Goal: Obtain resource: Obtain resource

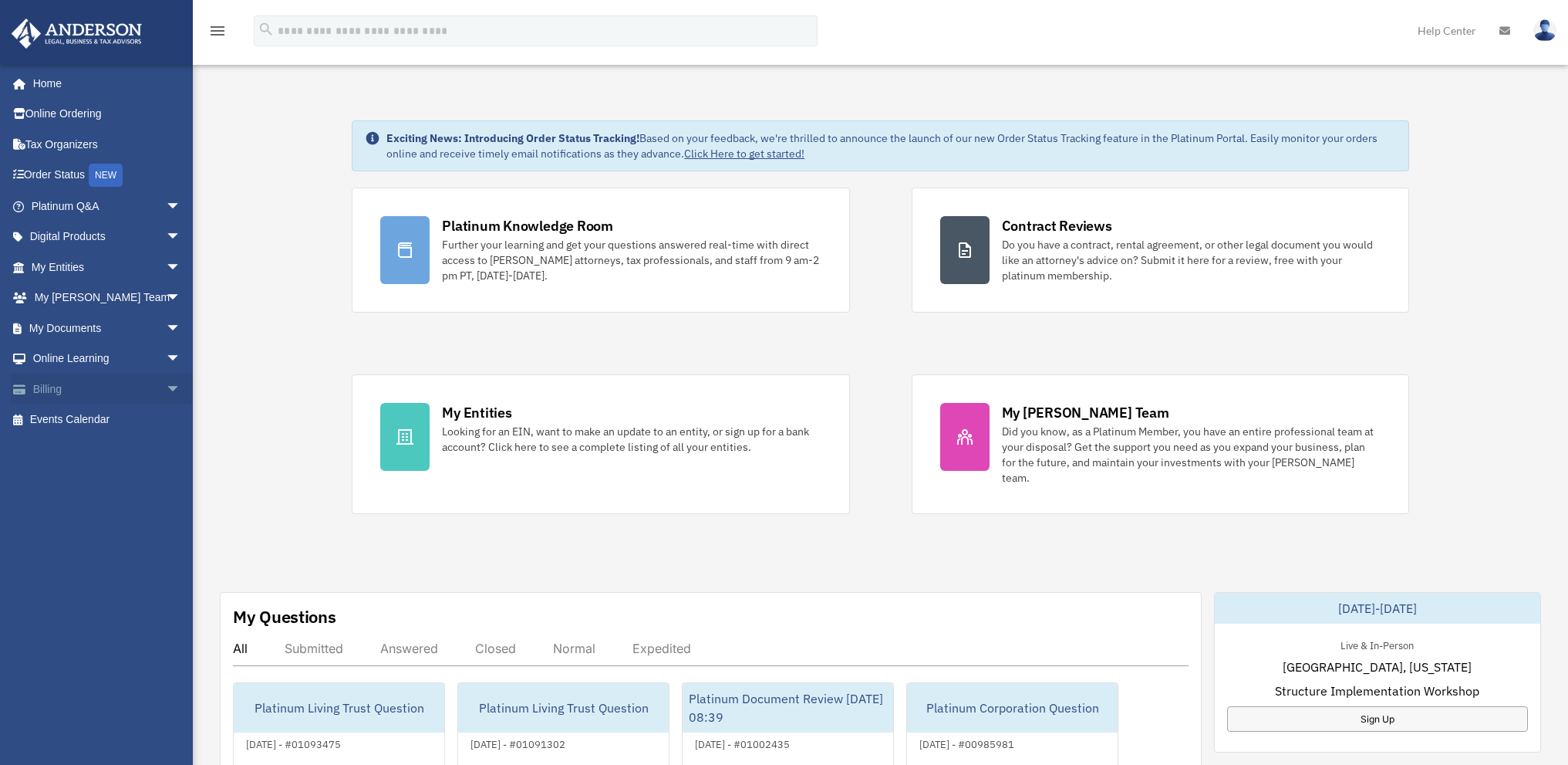
scroll to position [231, 0]
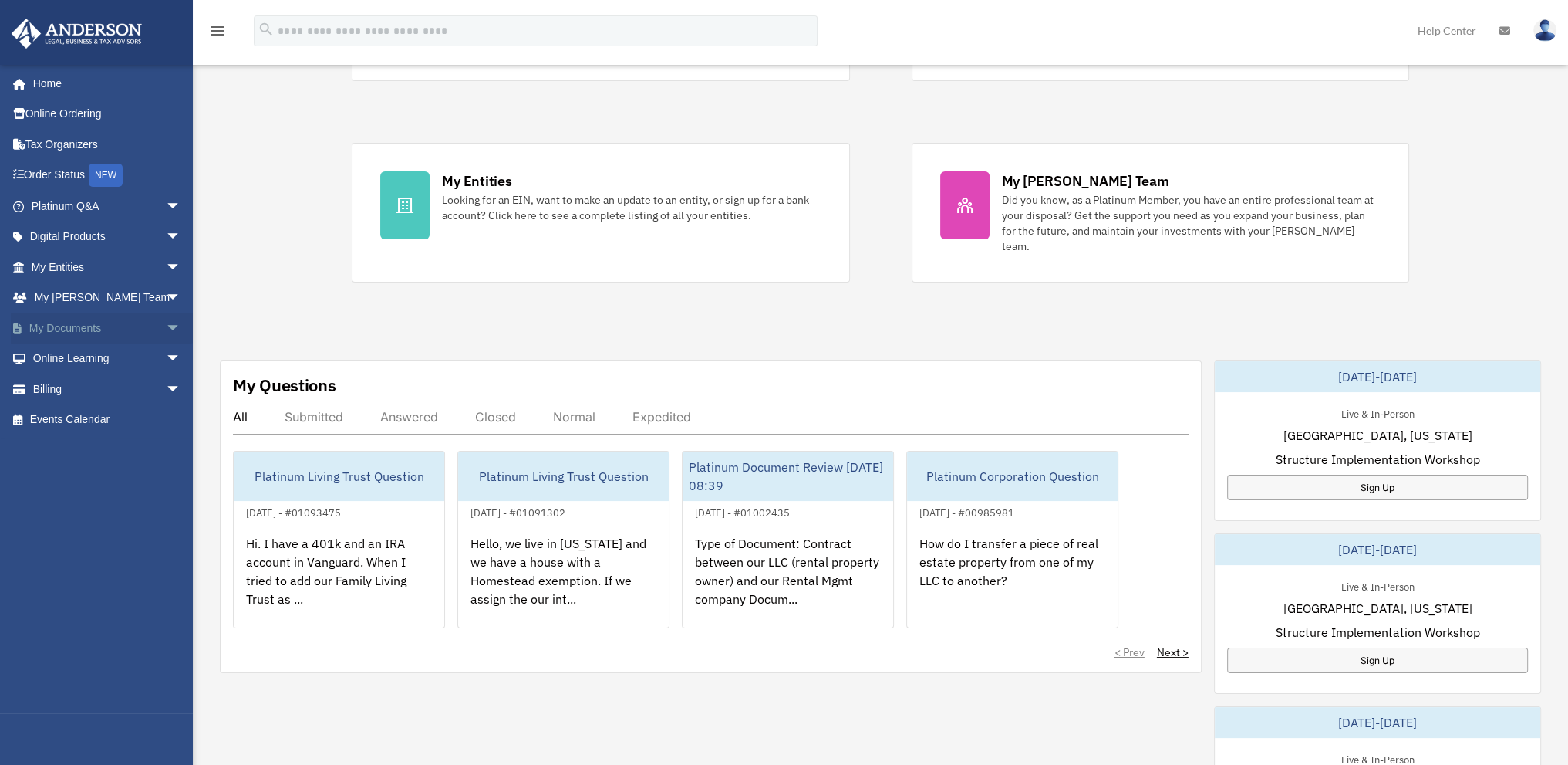
click at [165, 328] on span "arrow_drop_down" at bounding box center [181, 328] width 31 height 32
click at [87, 420] on link "Forms Library" at bounding box center [113, 420] width 183 height 31
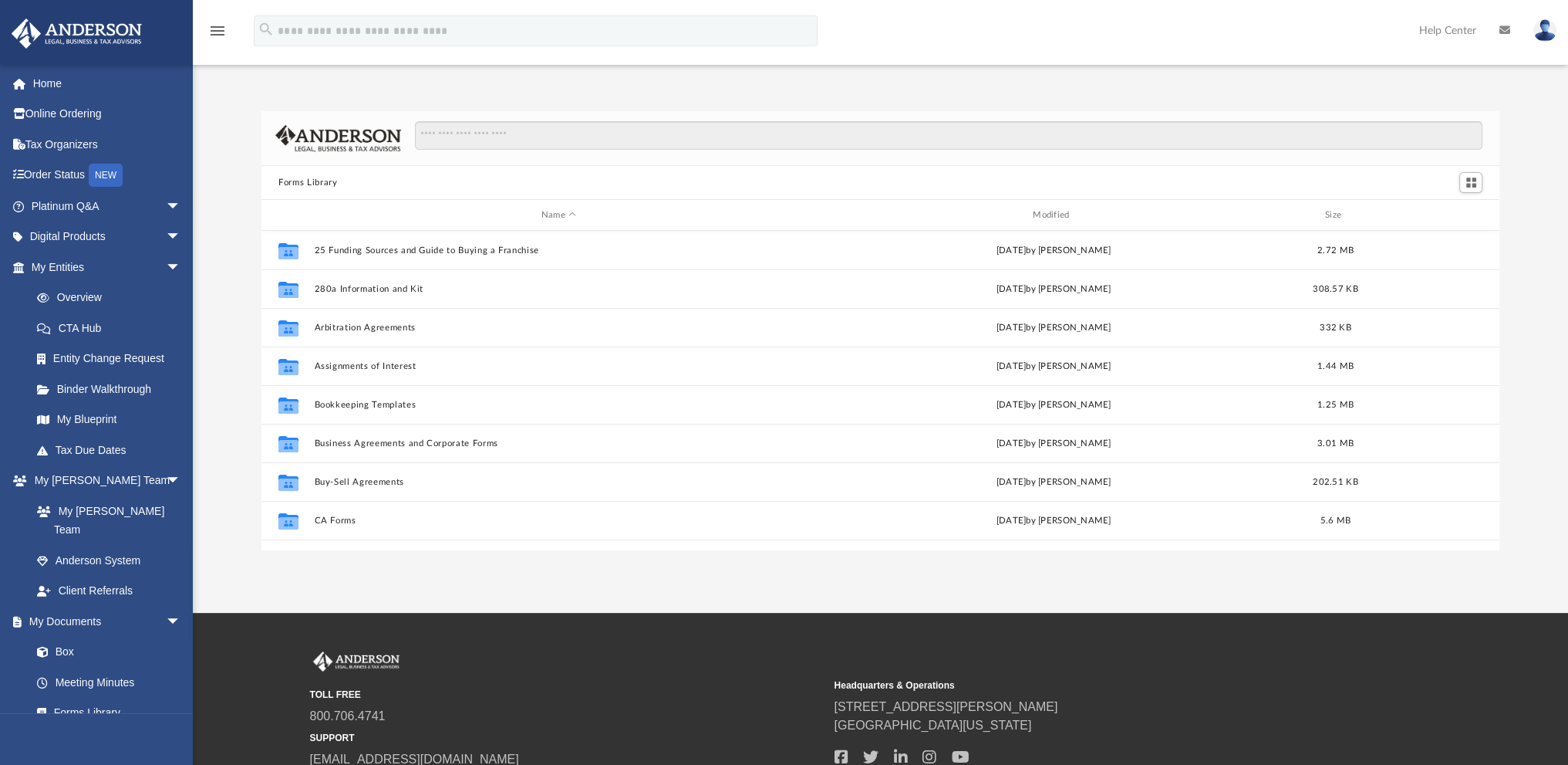
scroll to position [339, 1225]
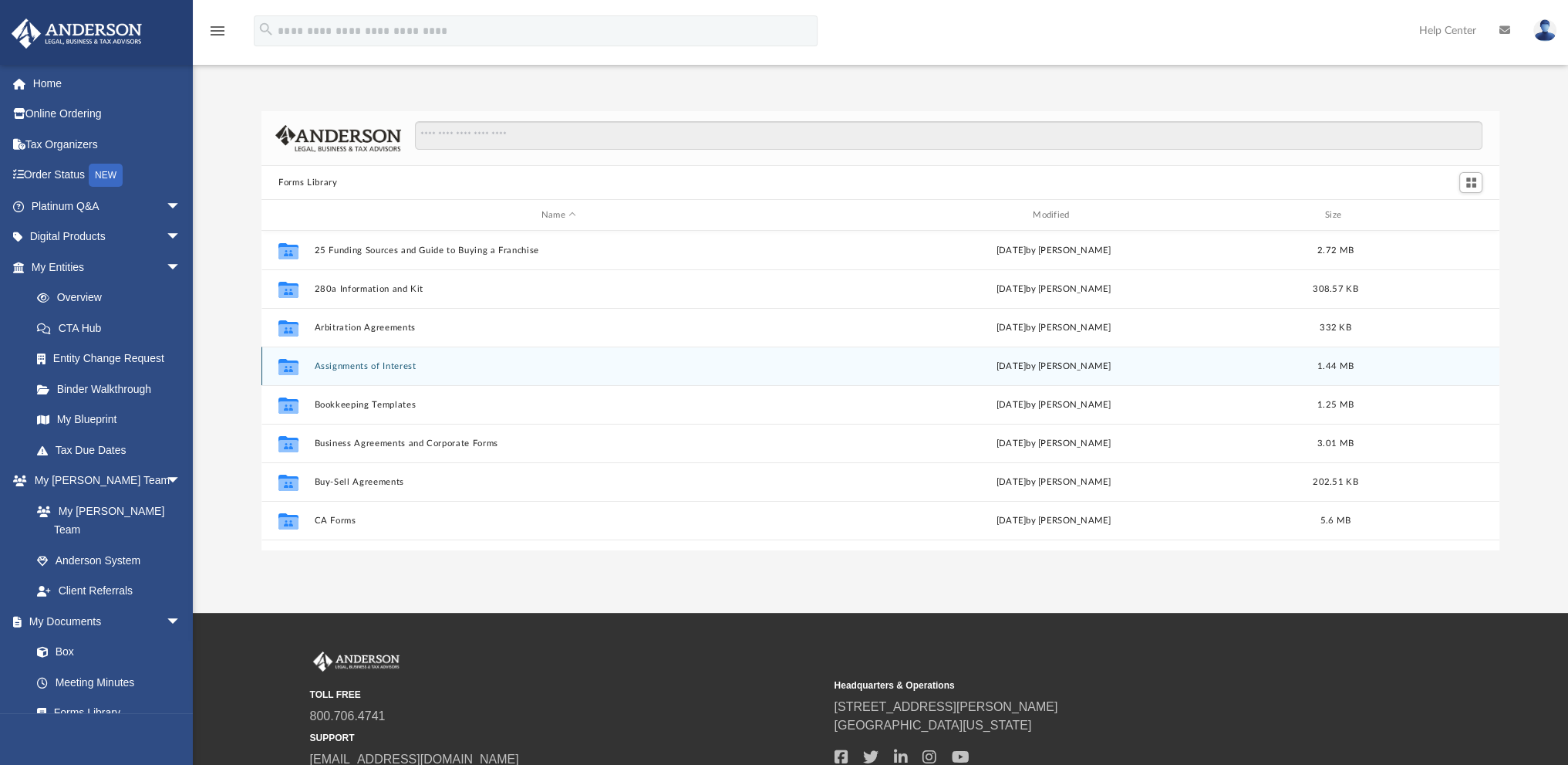
click at [372, 368] on button "Assignments of Interest" at bounding box center [558, 366] width 489 height 10
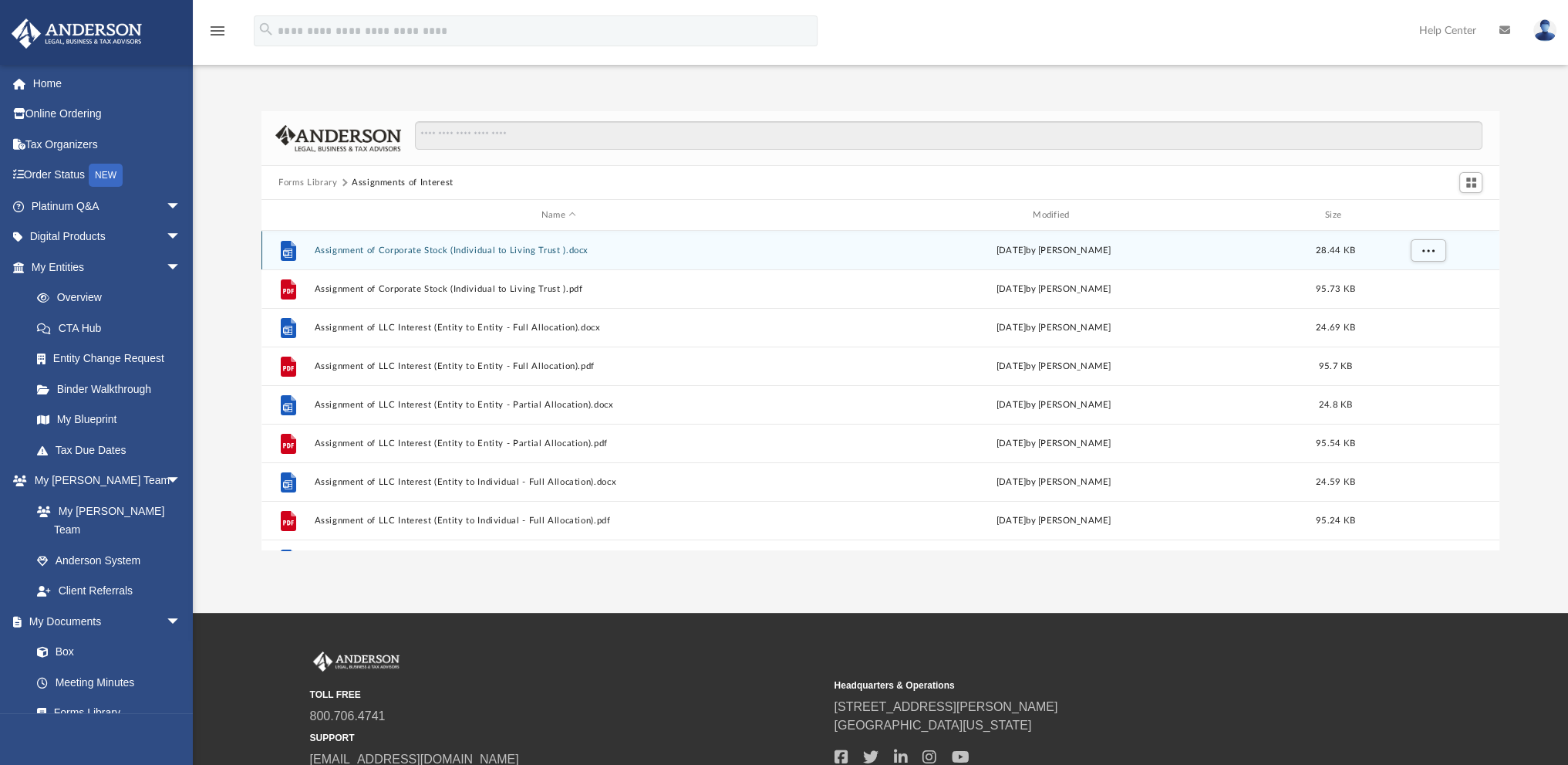
click at [408, 246] on button "Assignment of Corporate Stock (Individual to Living Trust ).docx" at bounding box center [558, 251] width 489 height 10
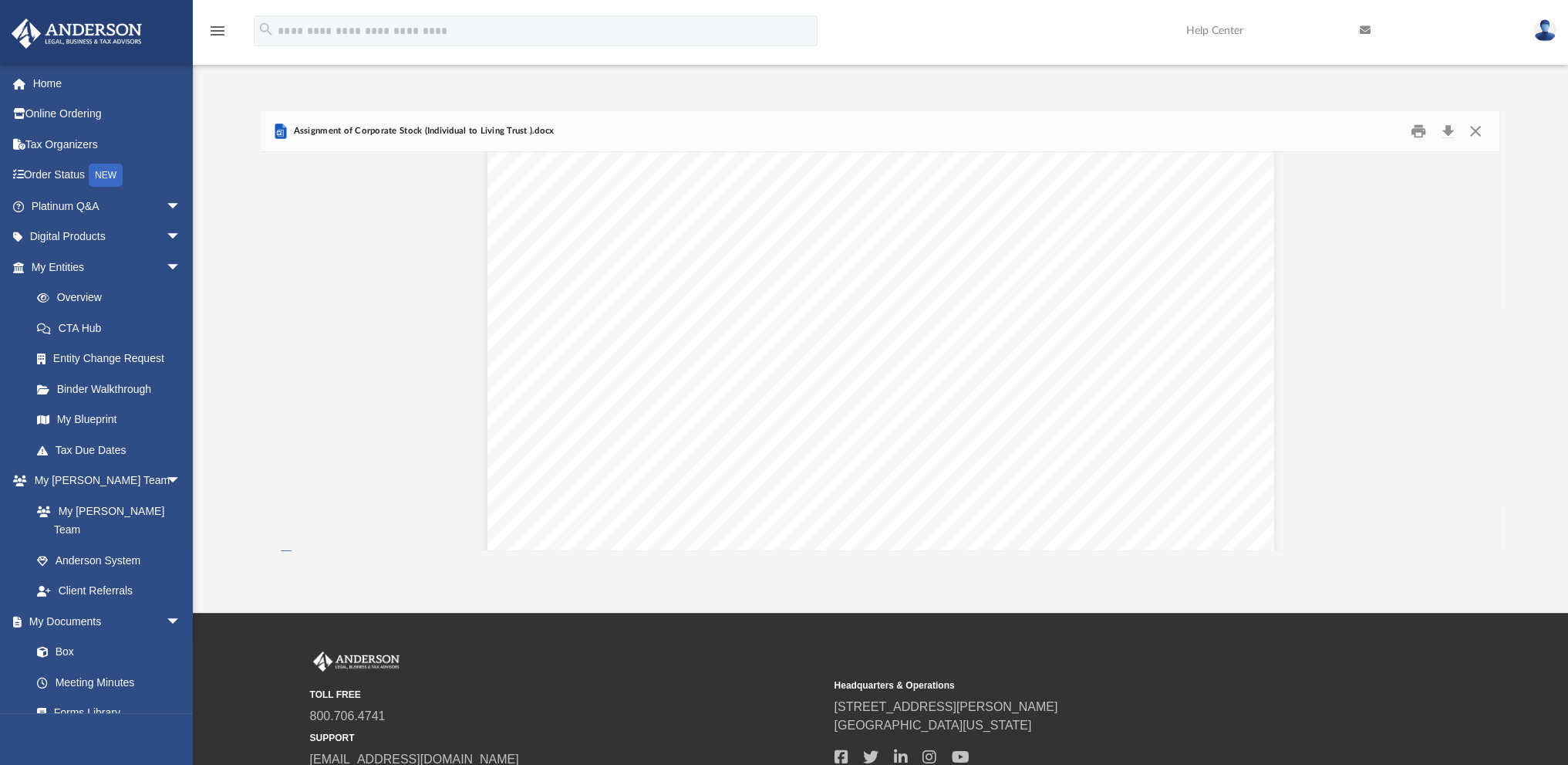
scroll to position [0, 0]
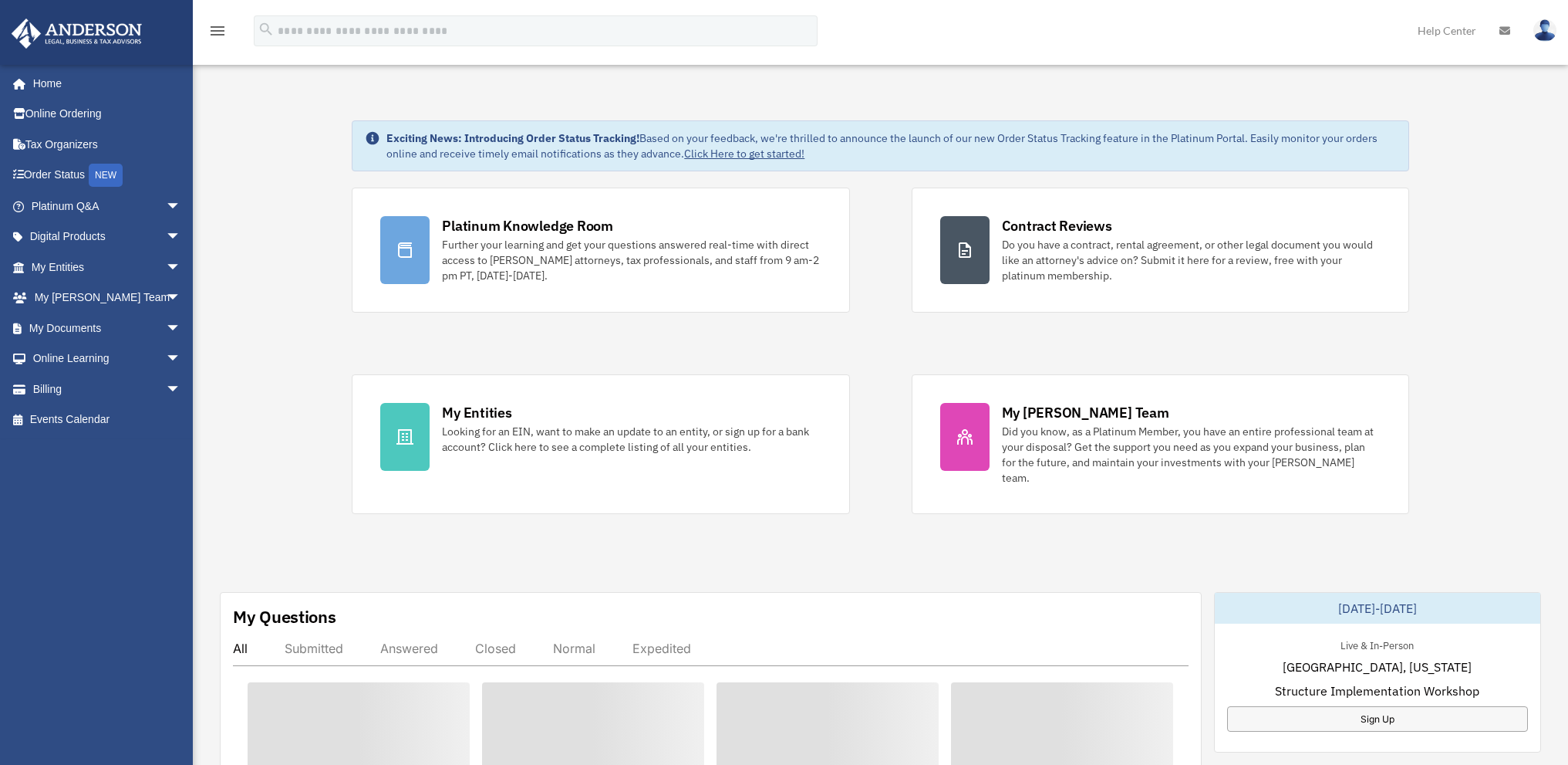
scroll to position [231, 0]
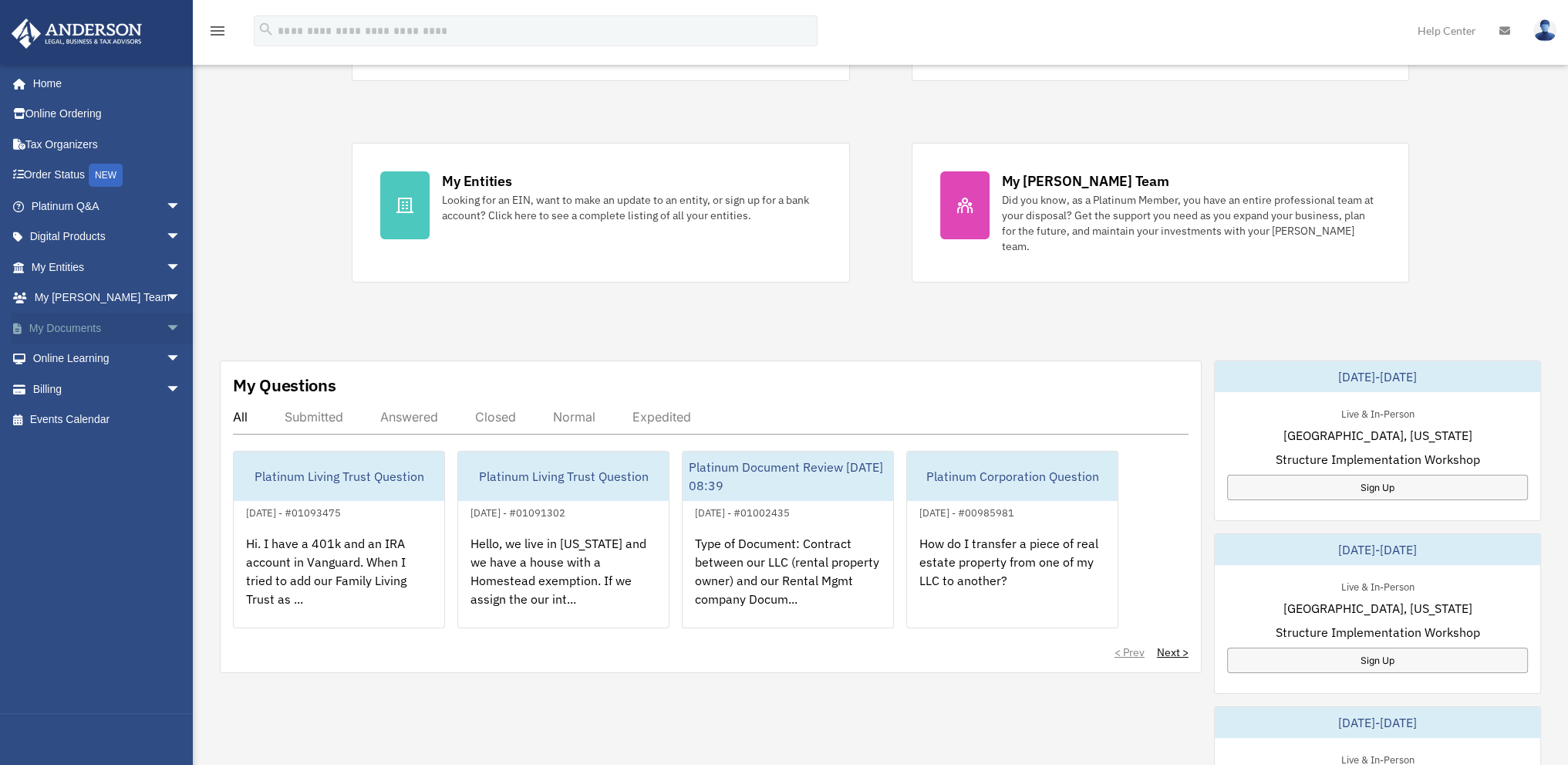
click at [165, 317] on span "arrow_drop_down" at bounding box center [181, 328] width 31 height 32
click at [86, 414] on link "Forms Library" at bounding box center [113, 420] width 183 height 31
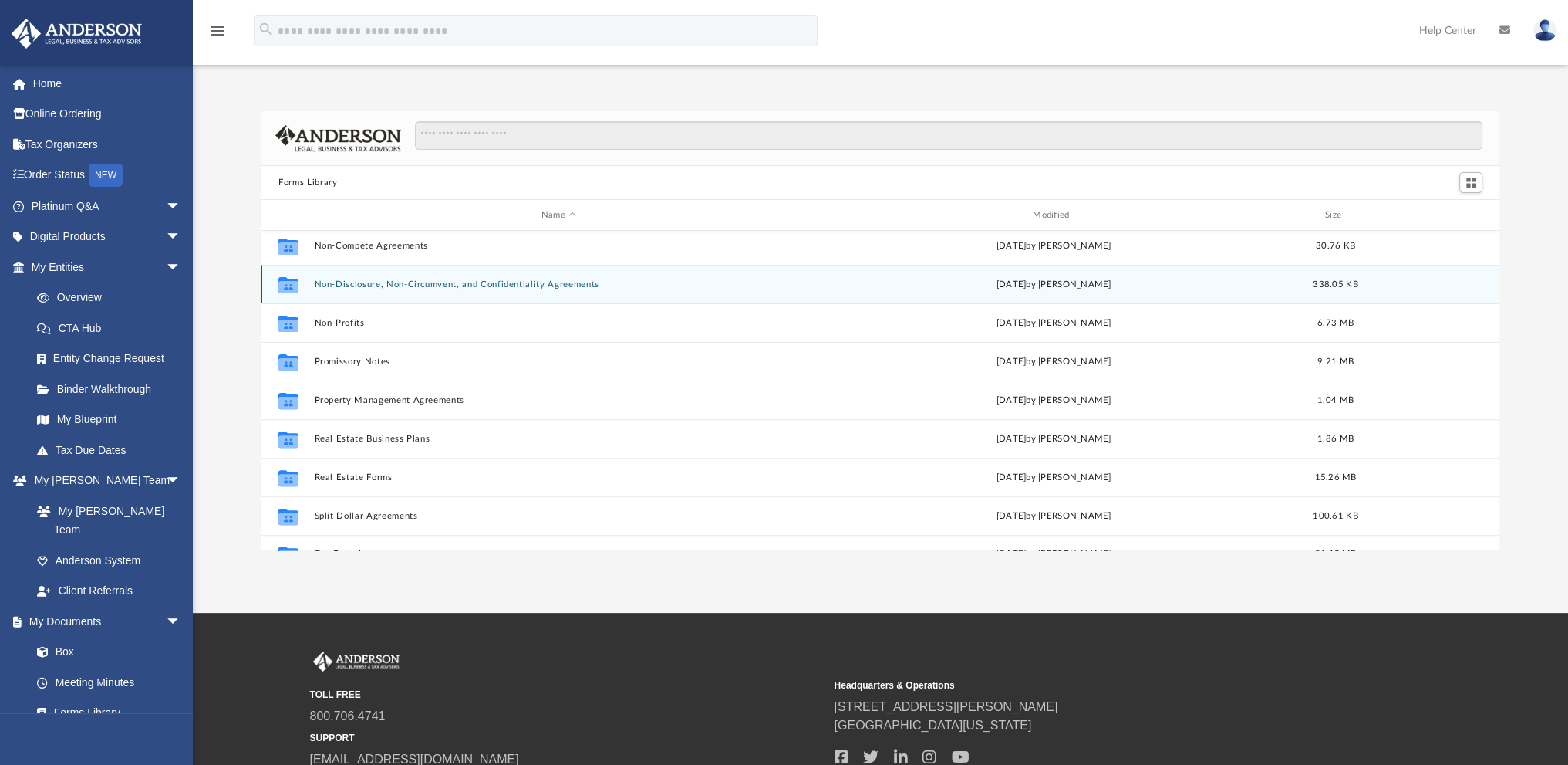
scroll to position [837, 0]
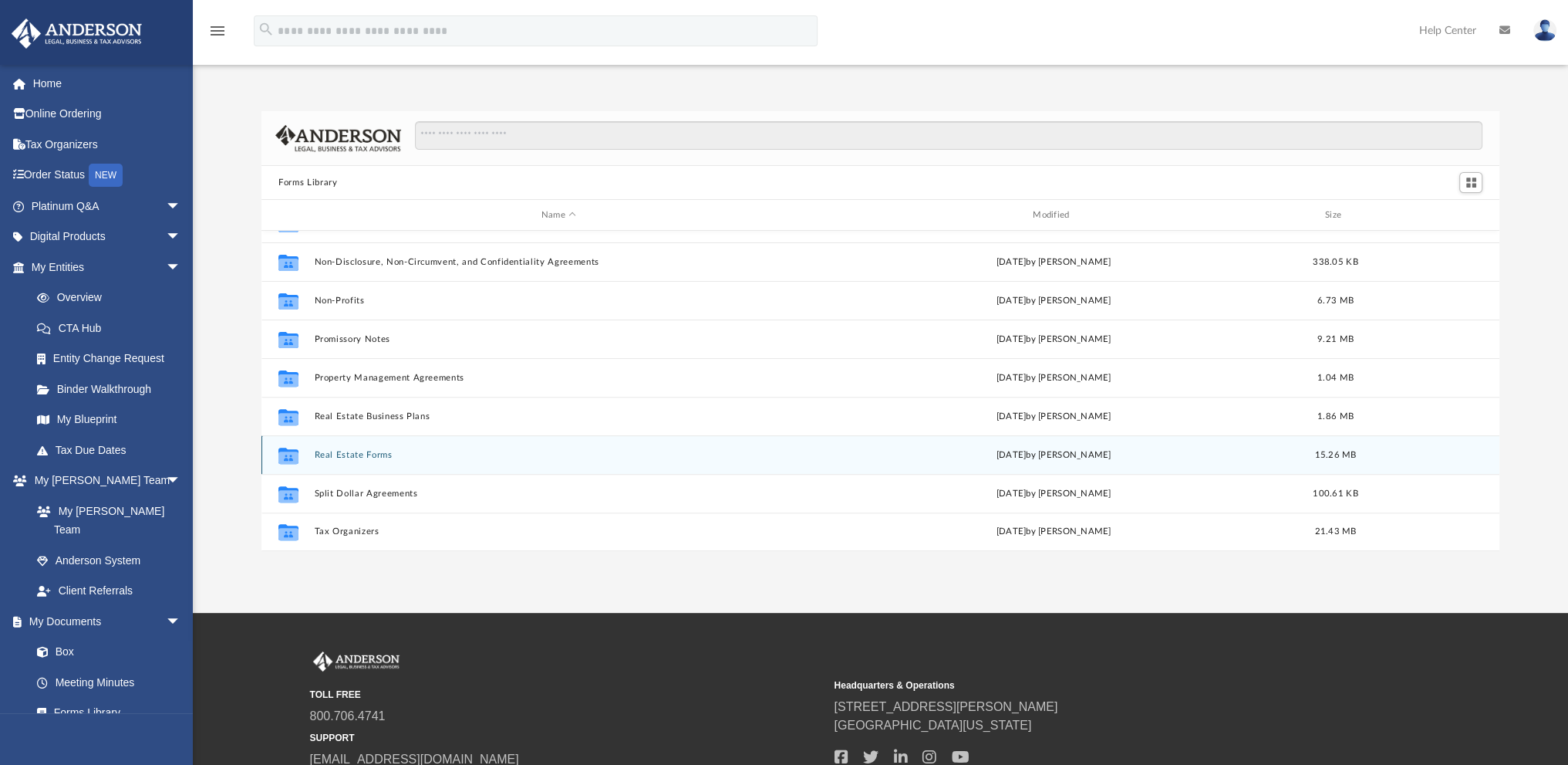
click at [352, 450] on button "Real Estate Forms" at bounding box center [558, 454] width 489 height 10
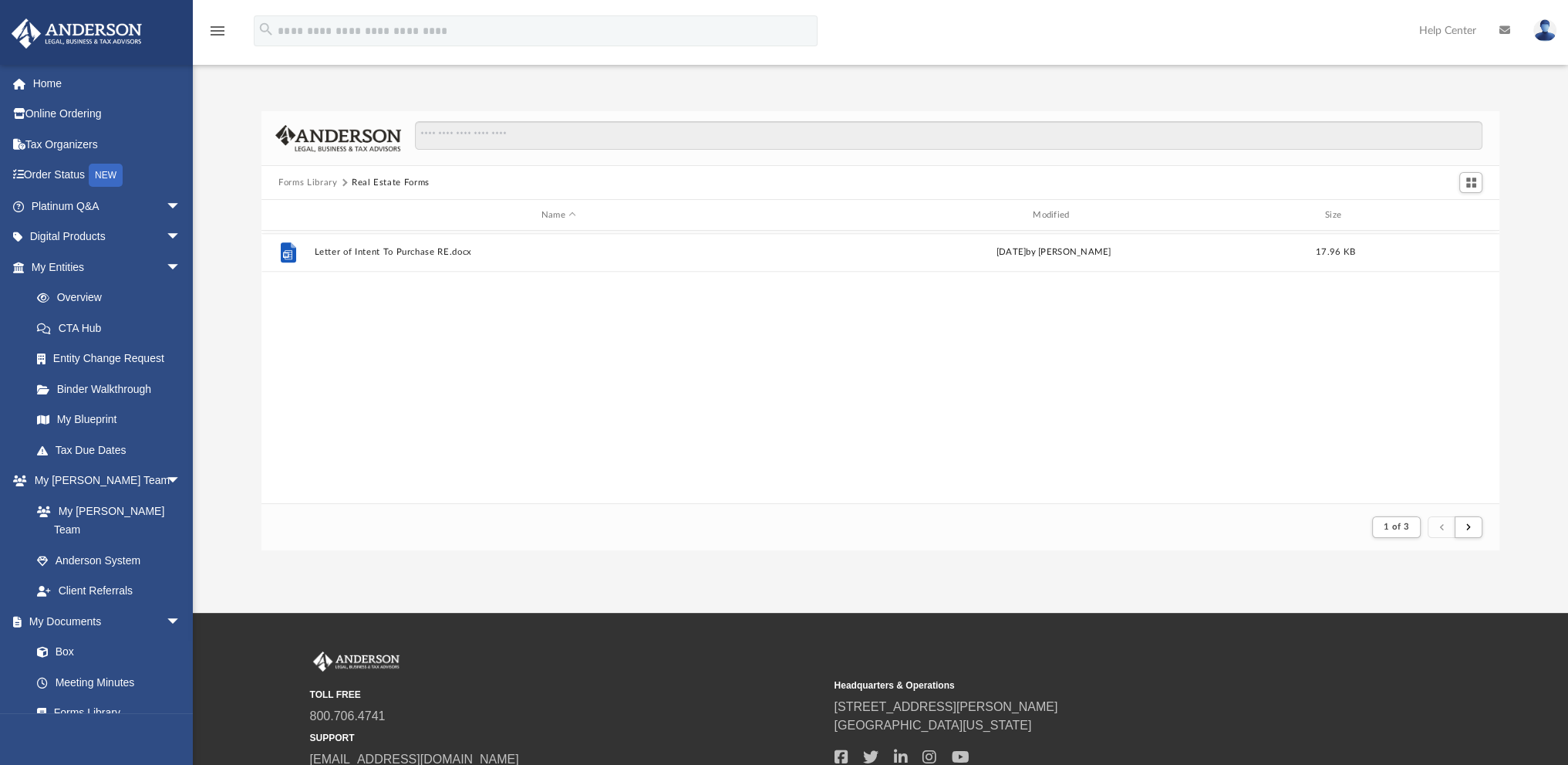
scroll to position [577, 0]
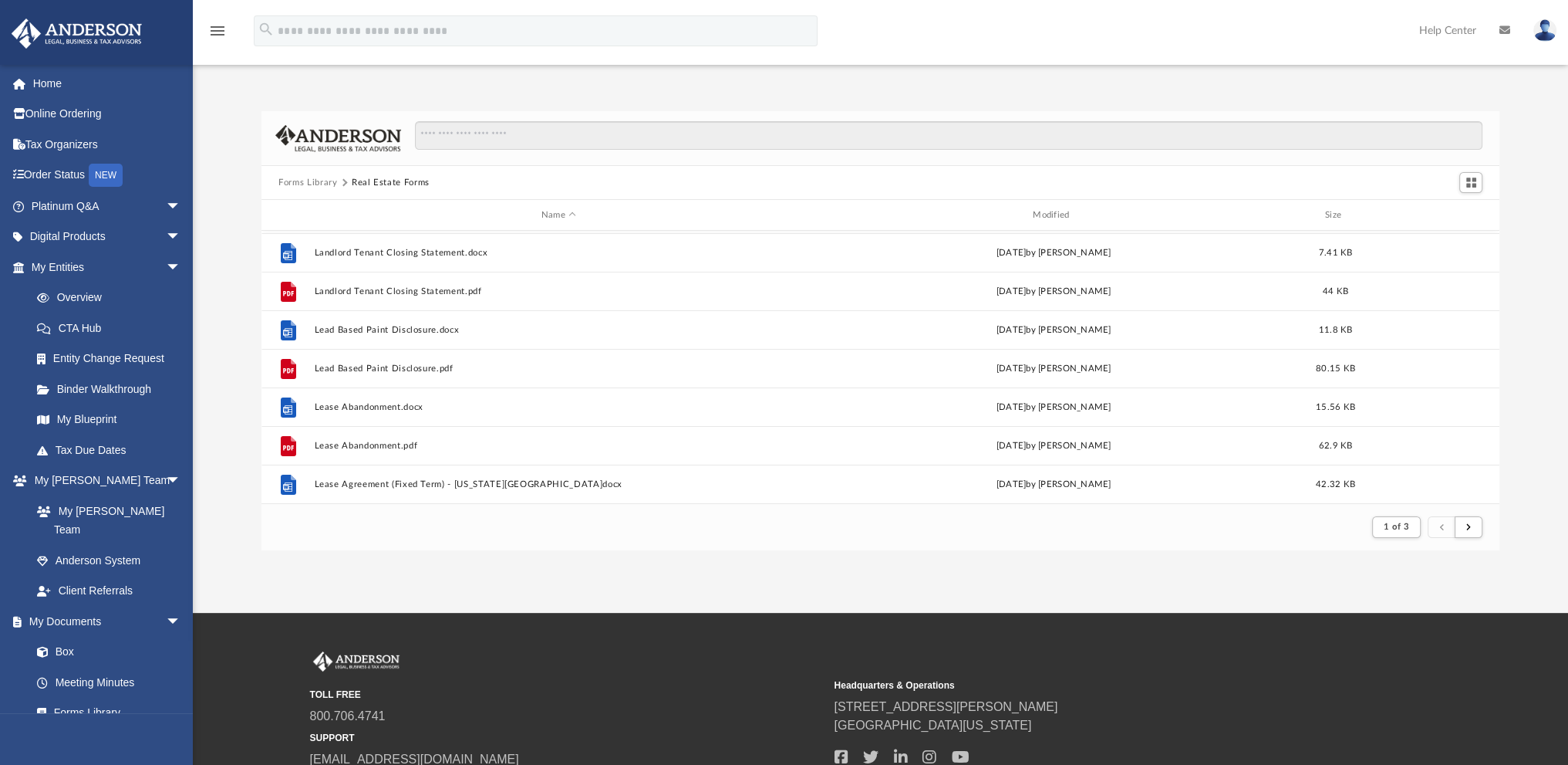
click at [306, 178] on button "Forms Library" at bounding box center [307, 183] width 58 height 14
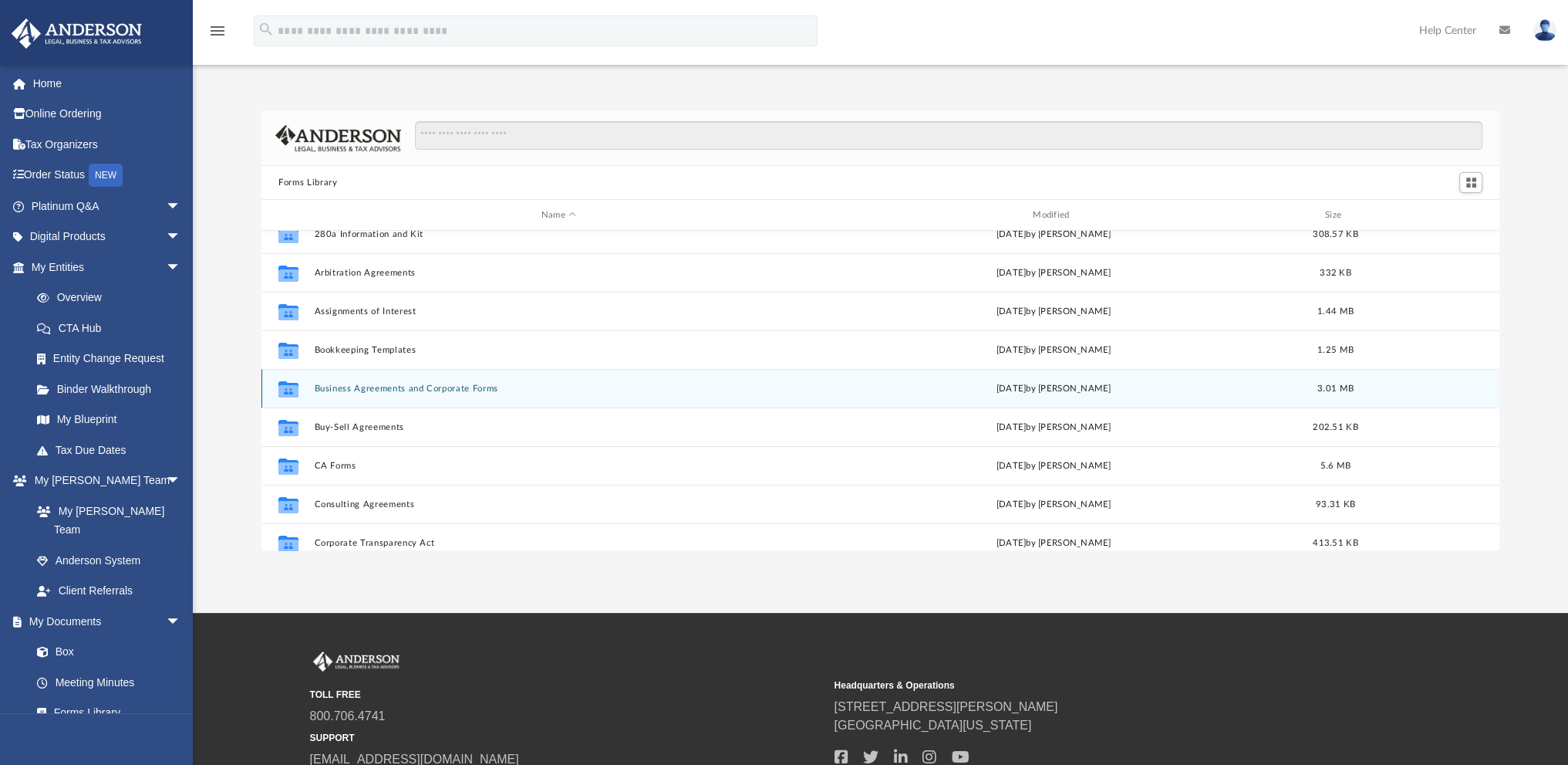
scroll to position [77, 0]
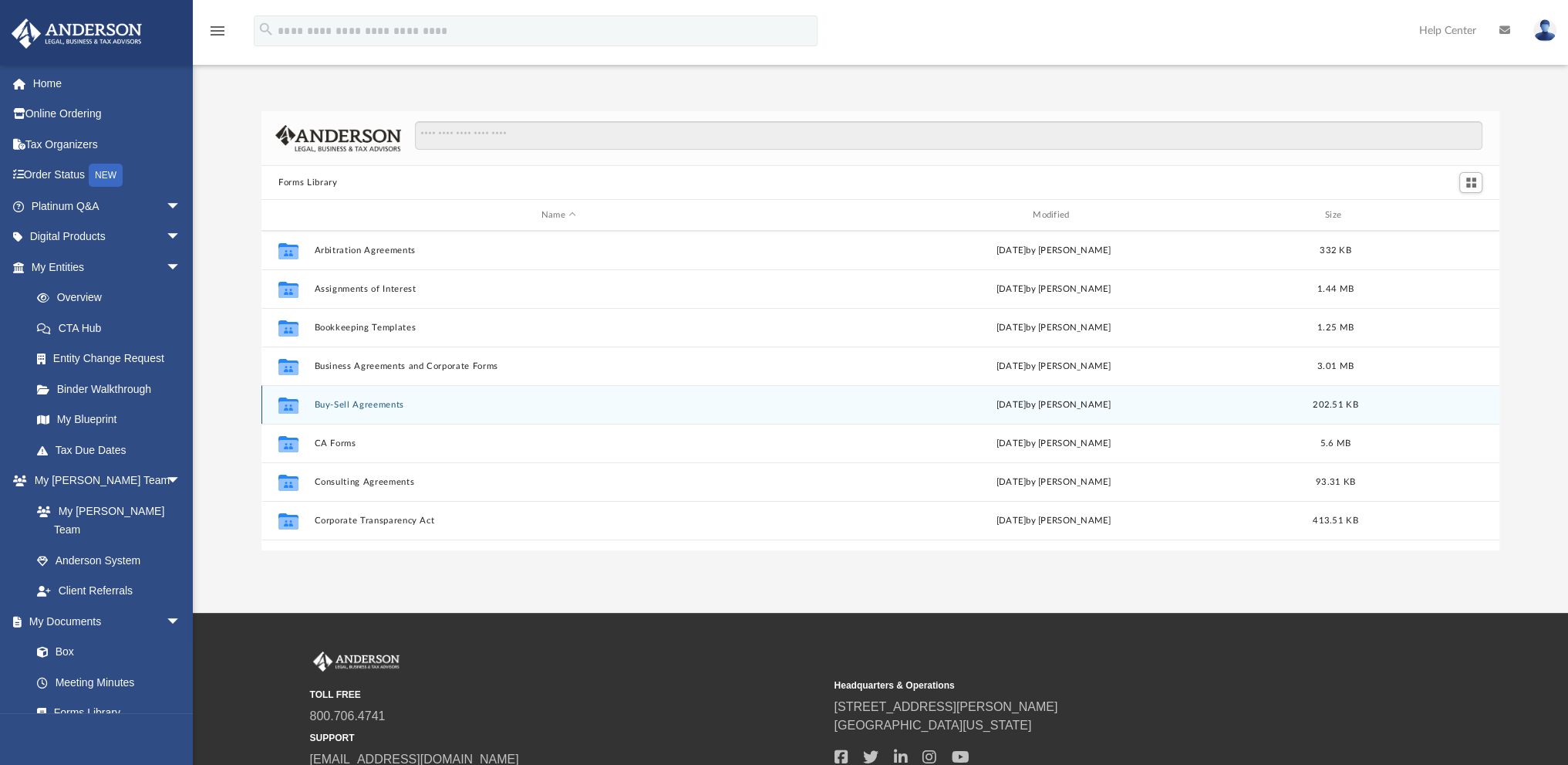
click at [345, 402] on button "Buy-Sell Agreements" at bounding box center [558, 404] width 489 height 10
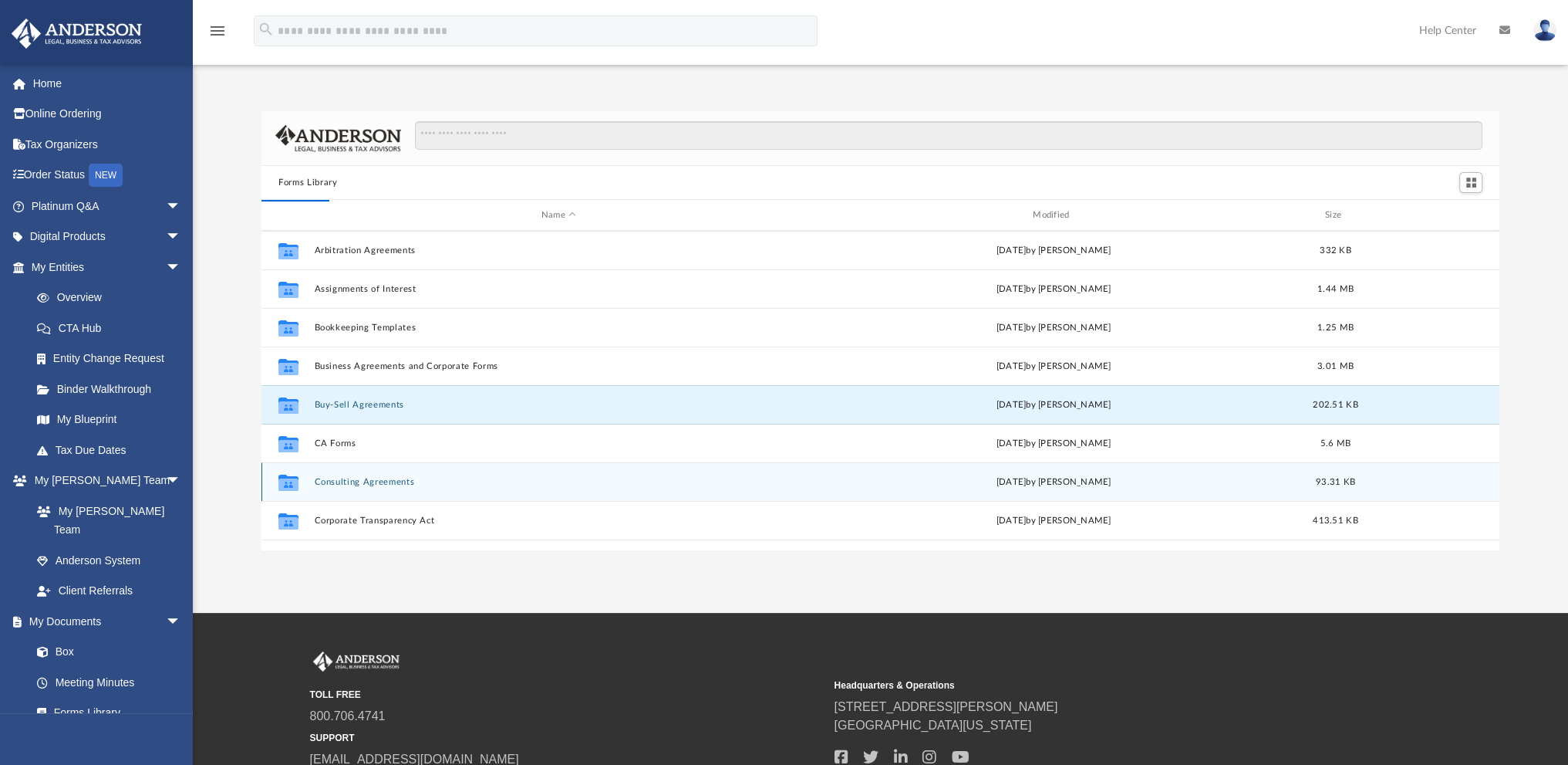
scroll to position [0, 0]
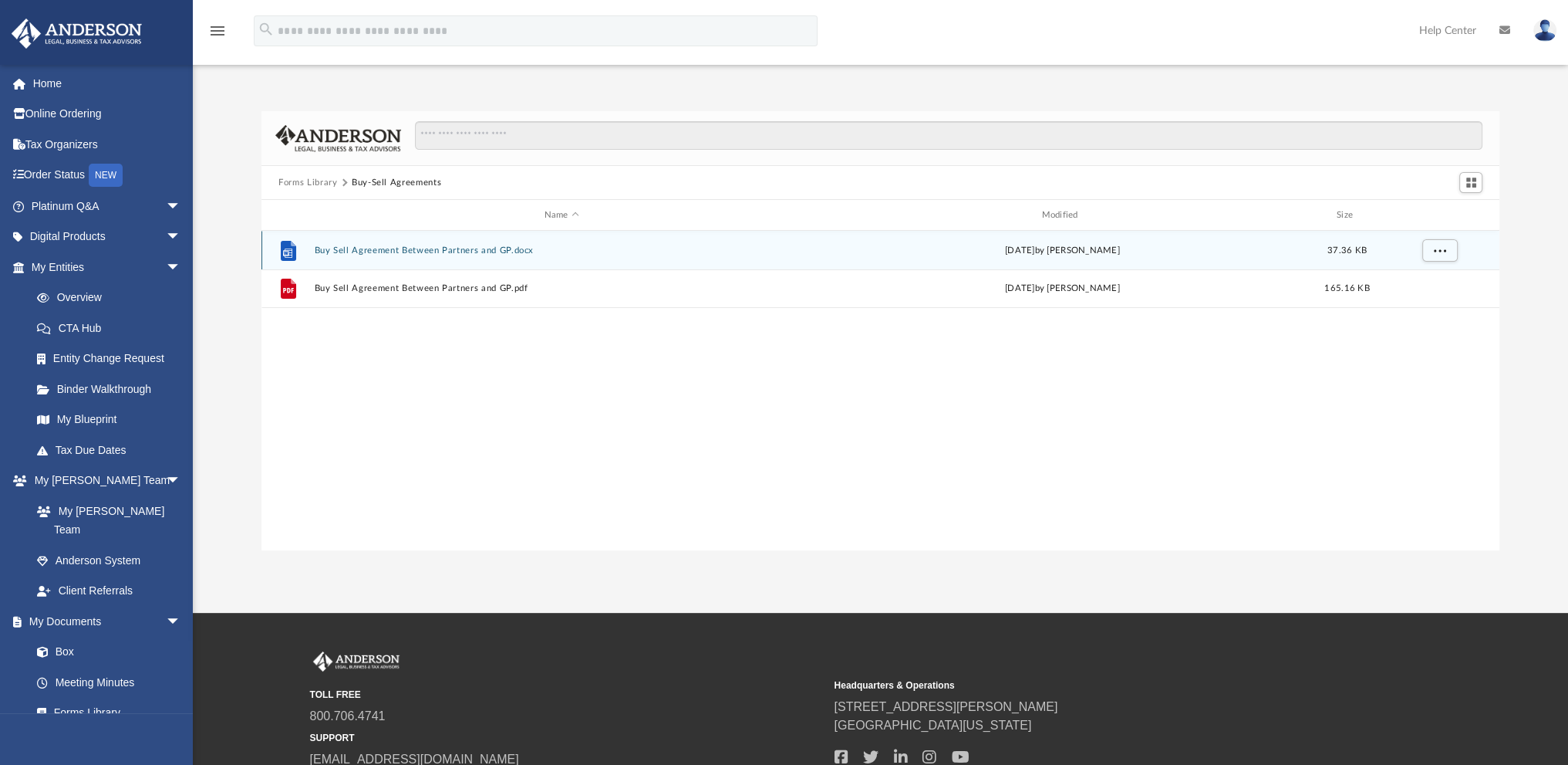
click at [419, 247] on button "Buy Sell Agreement Between Partners and GP.docx" at bounding box center [561, 251] width 494 height 10
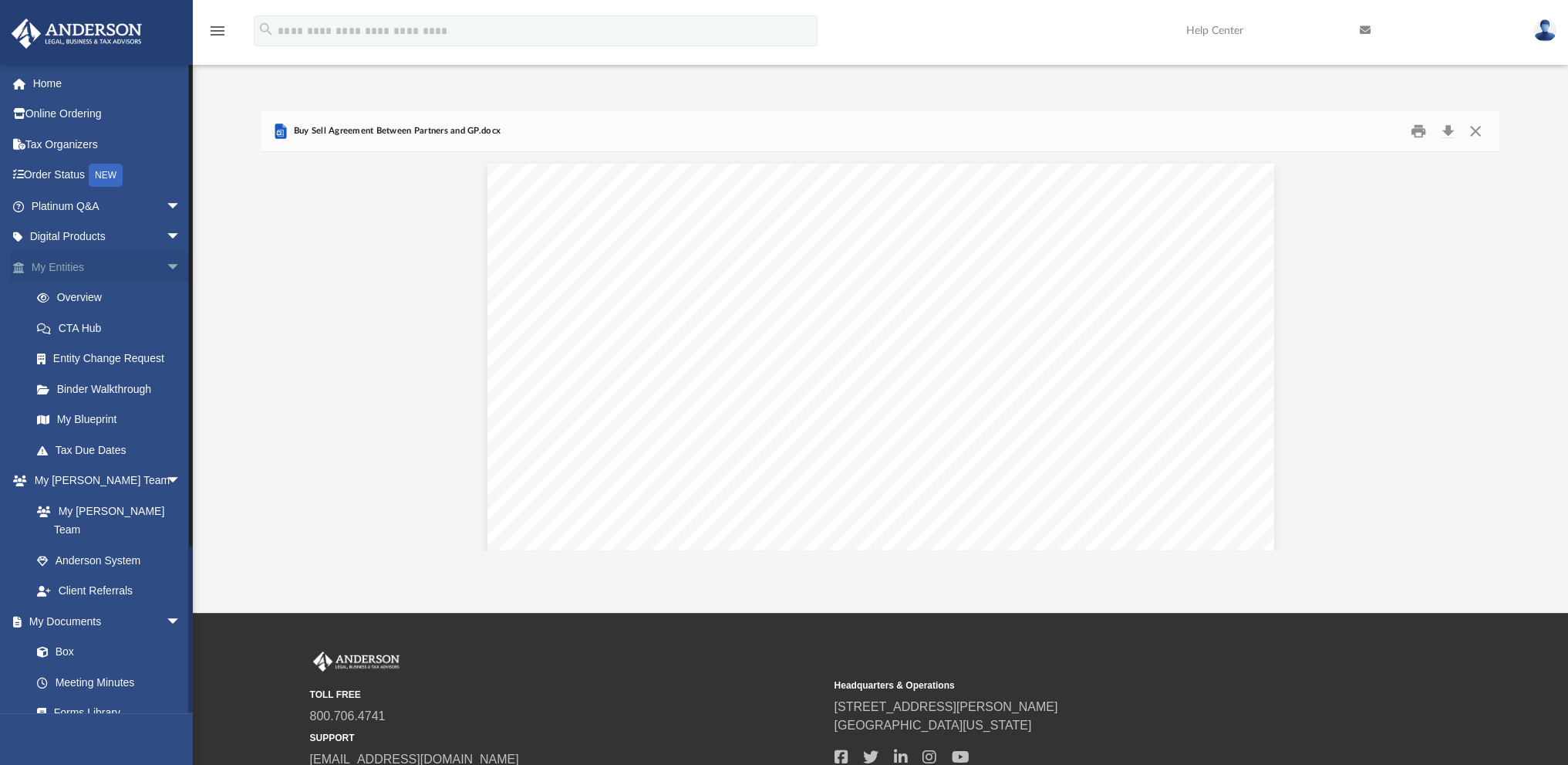
click at [165, 263] on span "arrow_drop_down" at bounding box center [181, 267] width 31 height 32
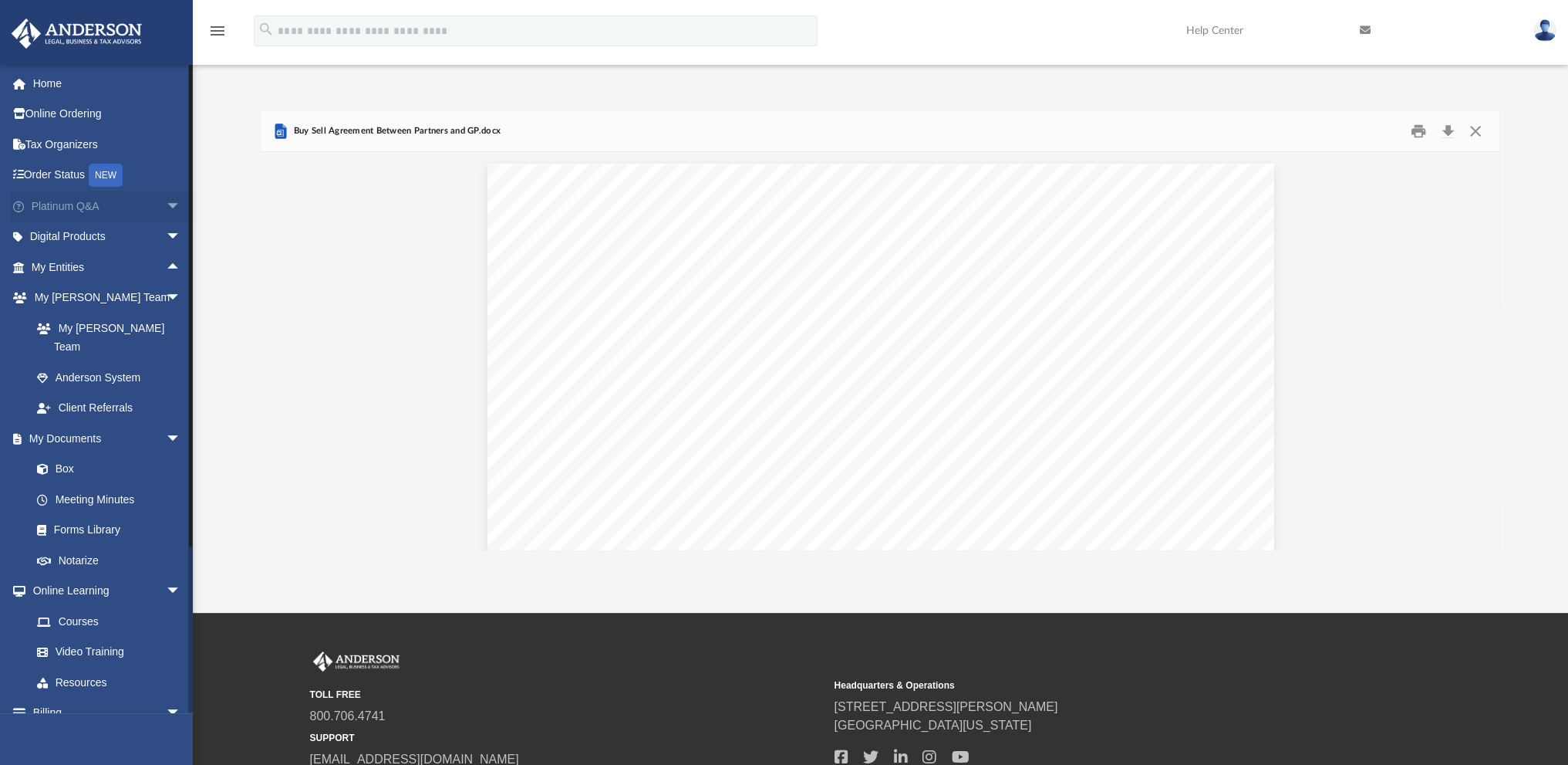
click at [165, 209] on span "arrow_drop_down" at bounding box center [181, 206] width 31 height 32
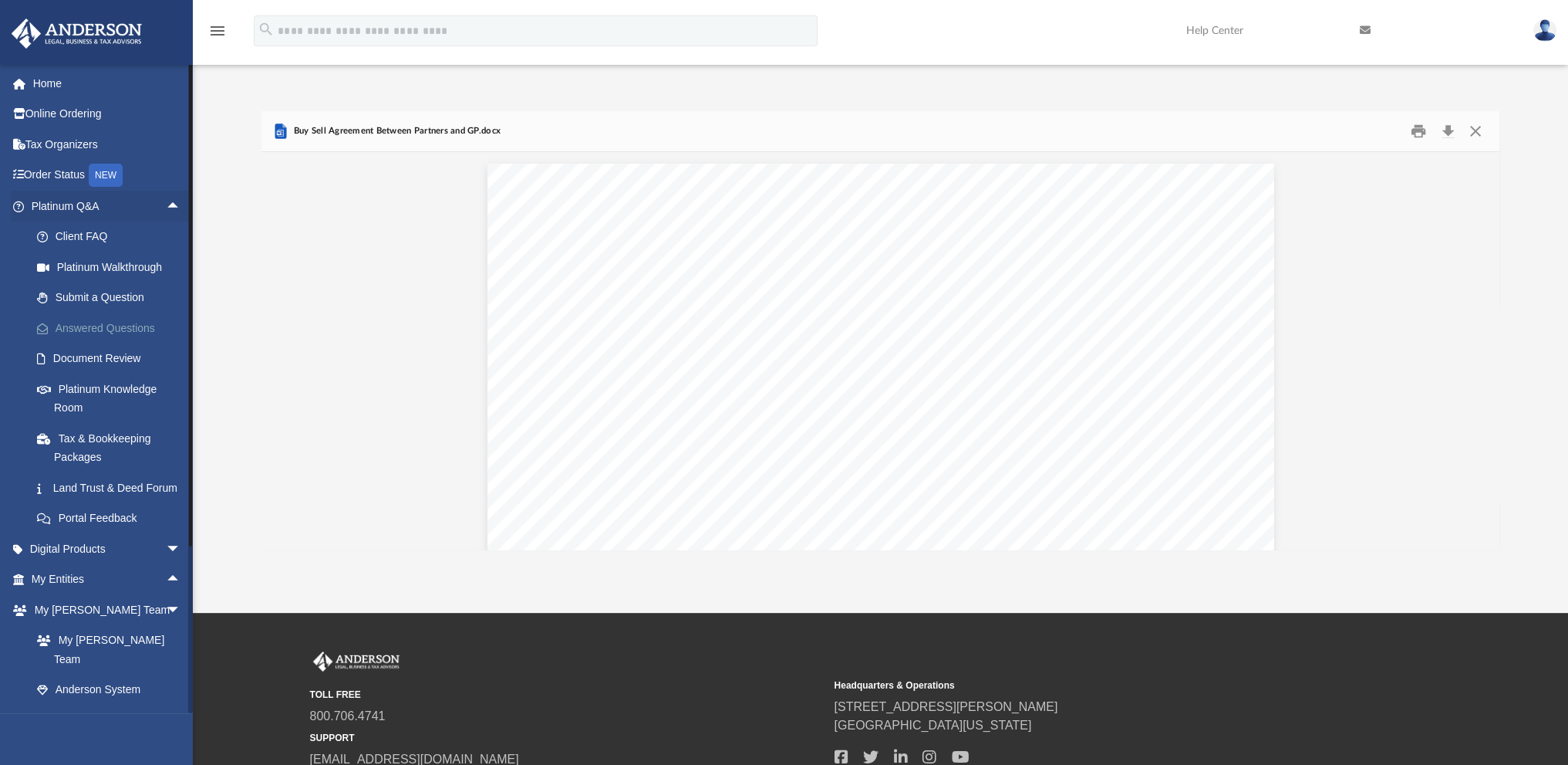
click at [79, 328] on link "Answered Questions" at bounding box center [113, 328] width 183 height 31
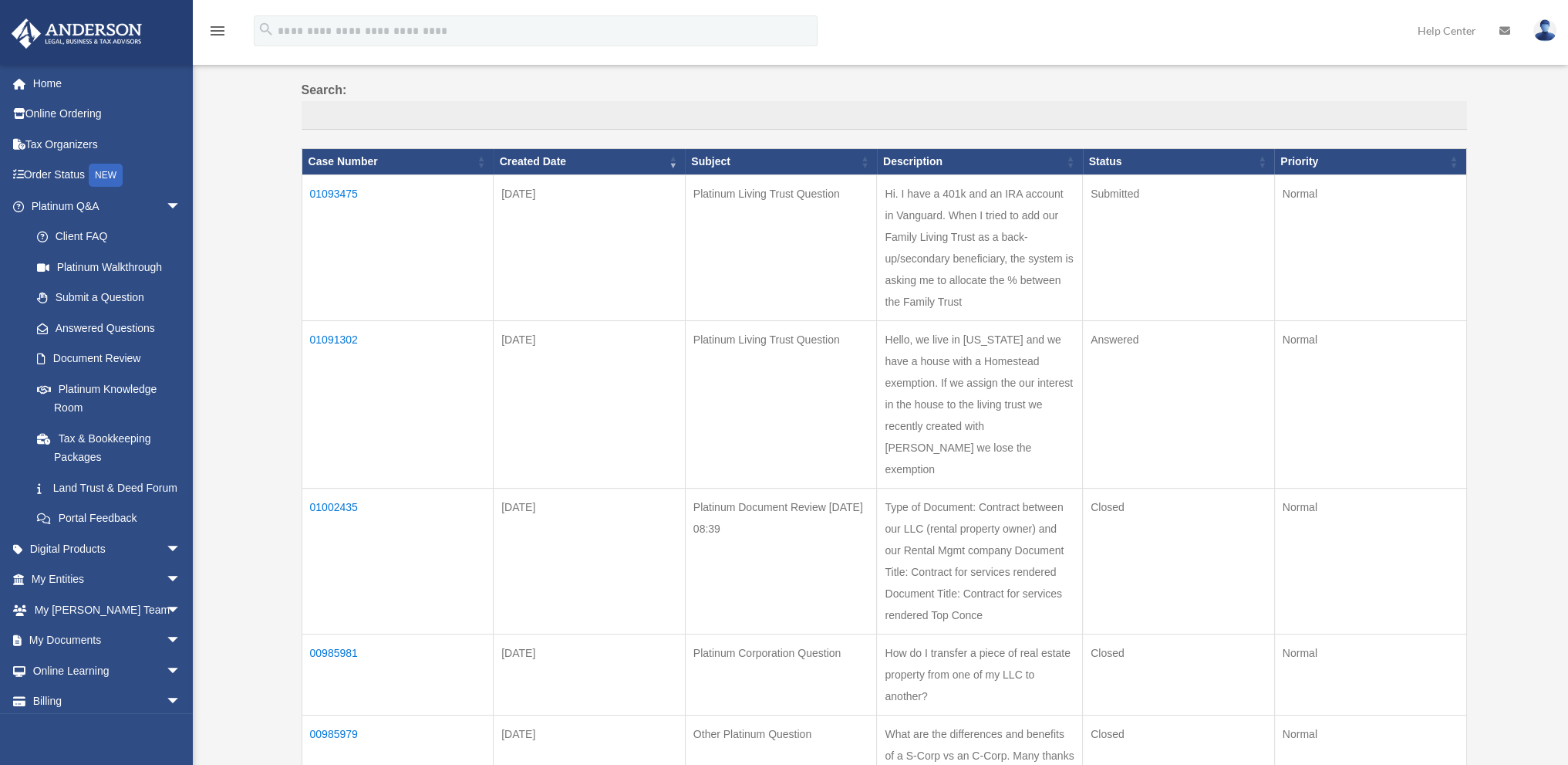
scroll to position [154, 0]
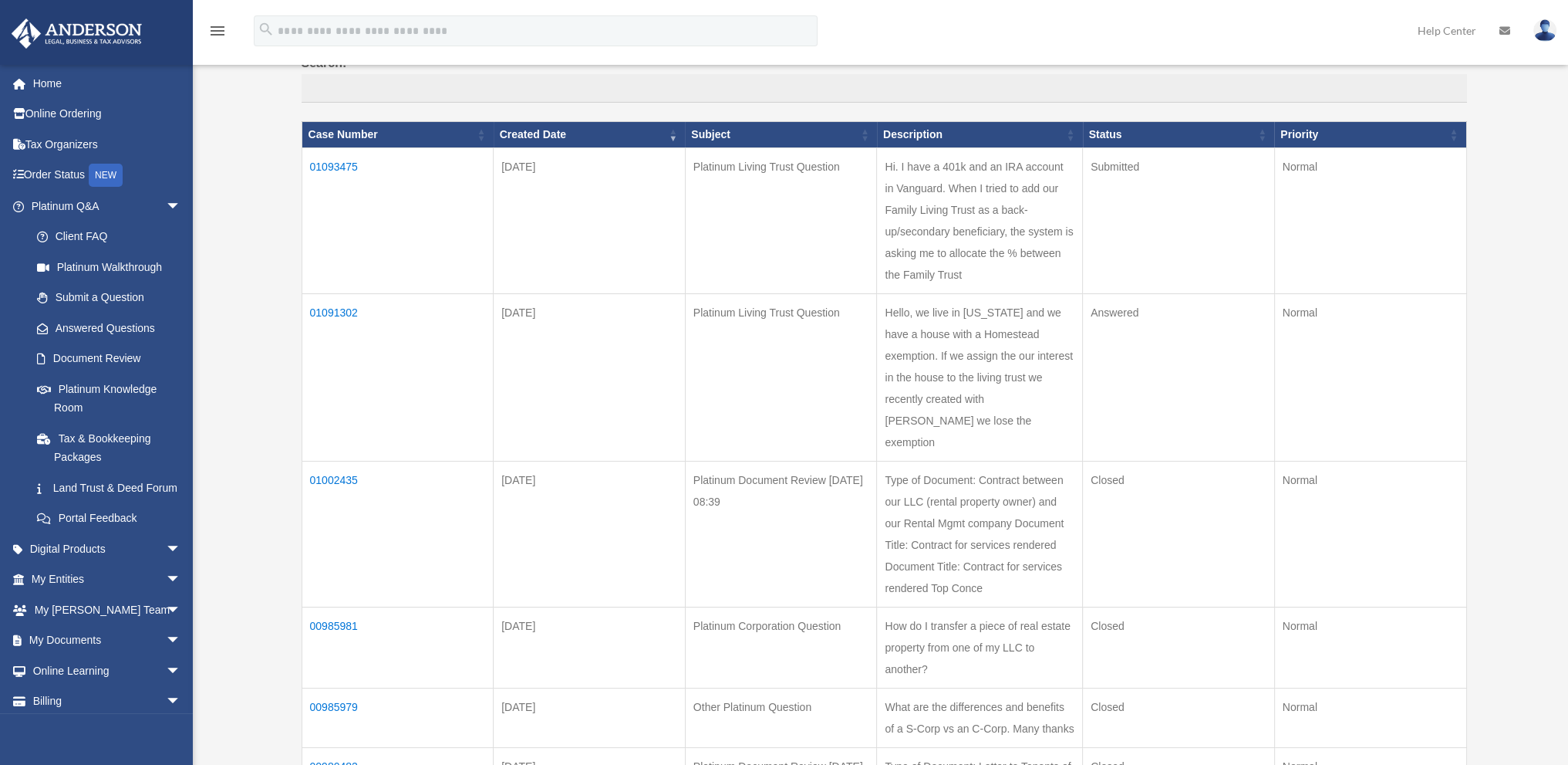
click at [328, 607] on td "00985981" at bounding box center [397, 647] width 192 height 81
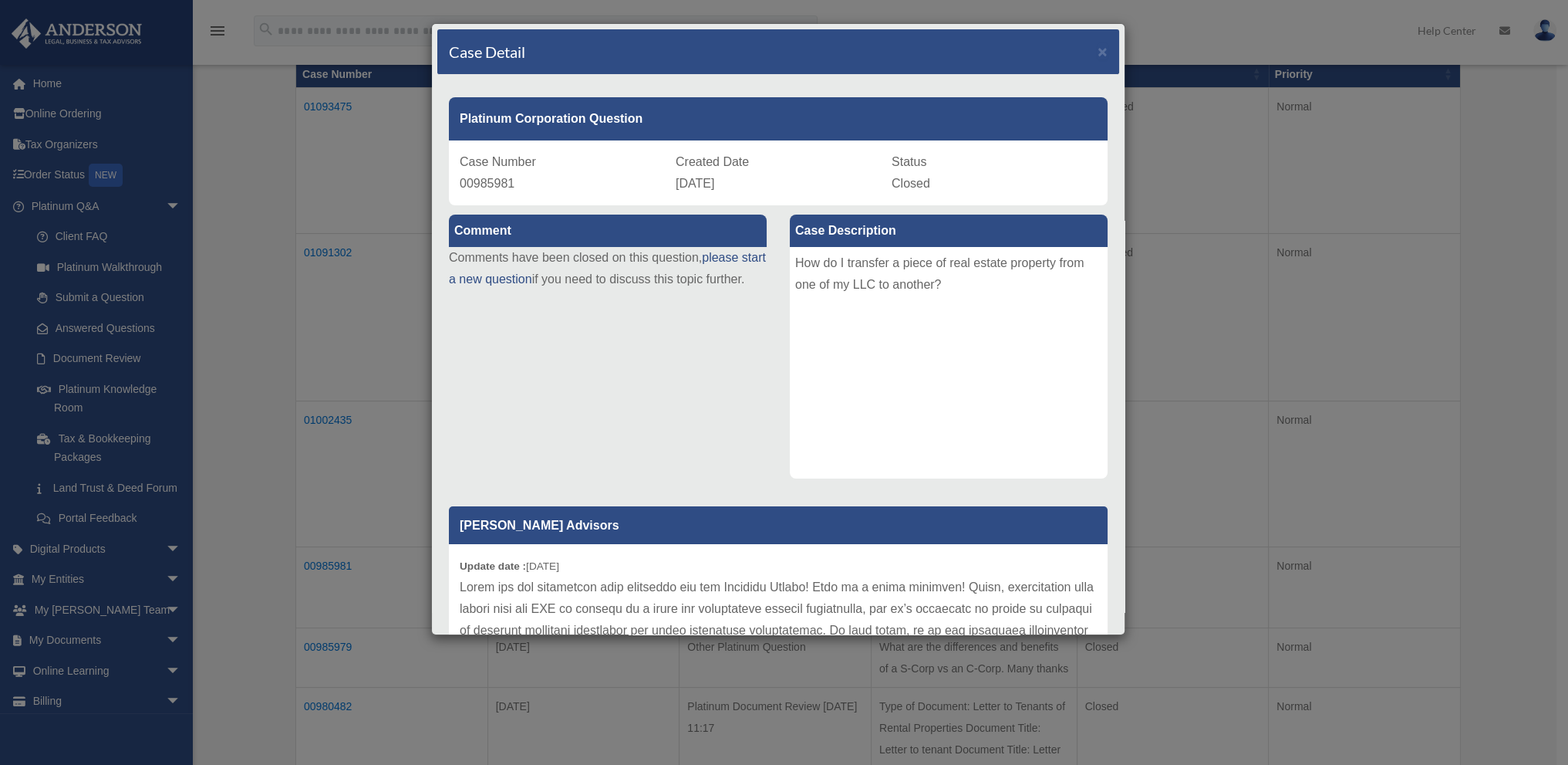
scroll to position [216, 0]
